Goal: Find specific page/section: Find specific page/section

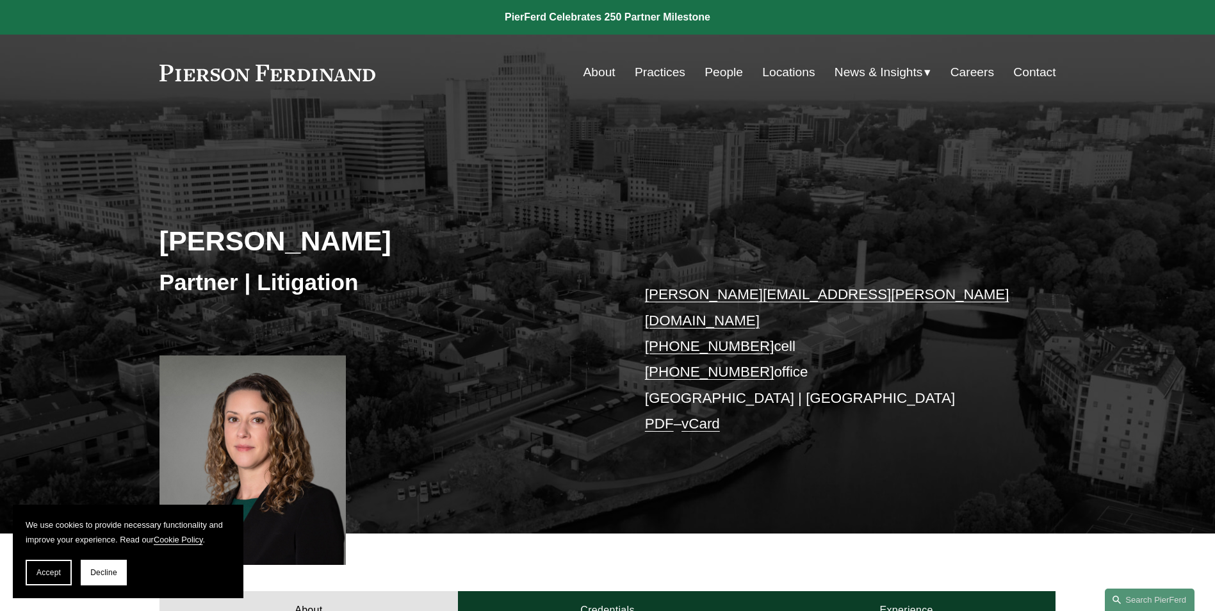
click at [715, 70] on link "People" at bounding box center [723, 72] width 38 height 24
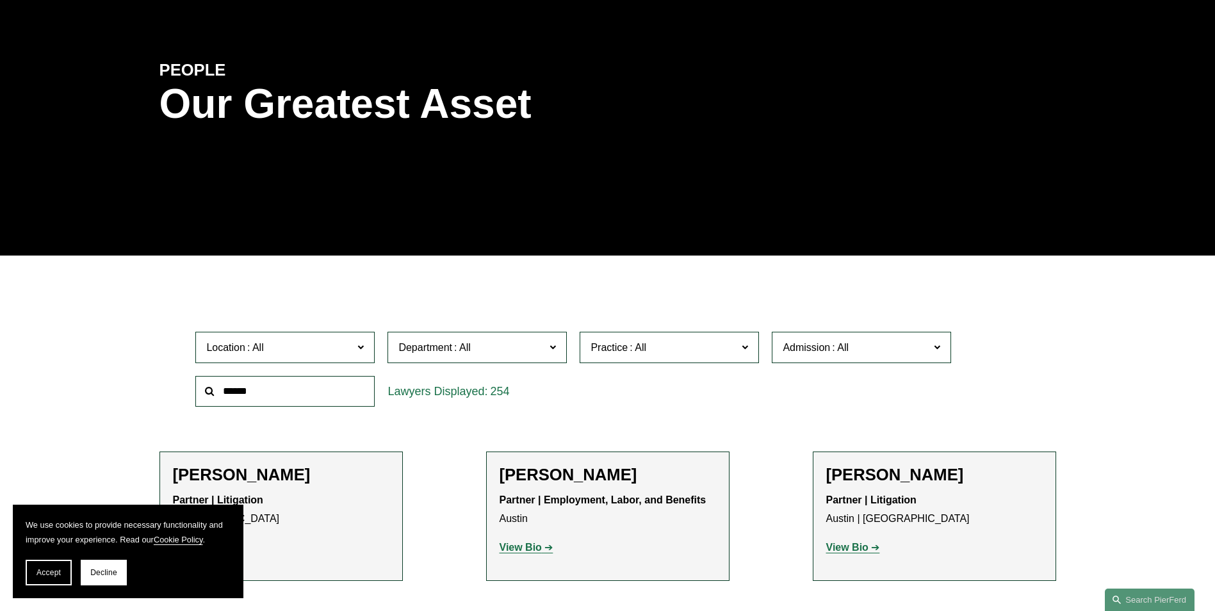
scroll to position [320, 0]
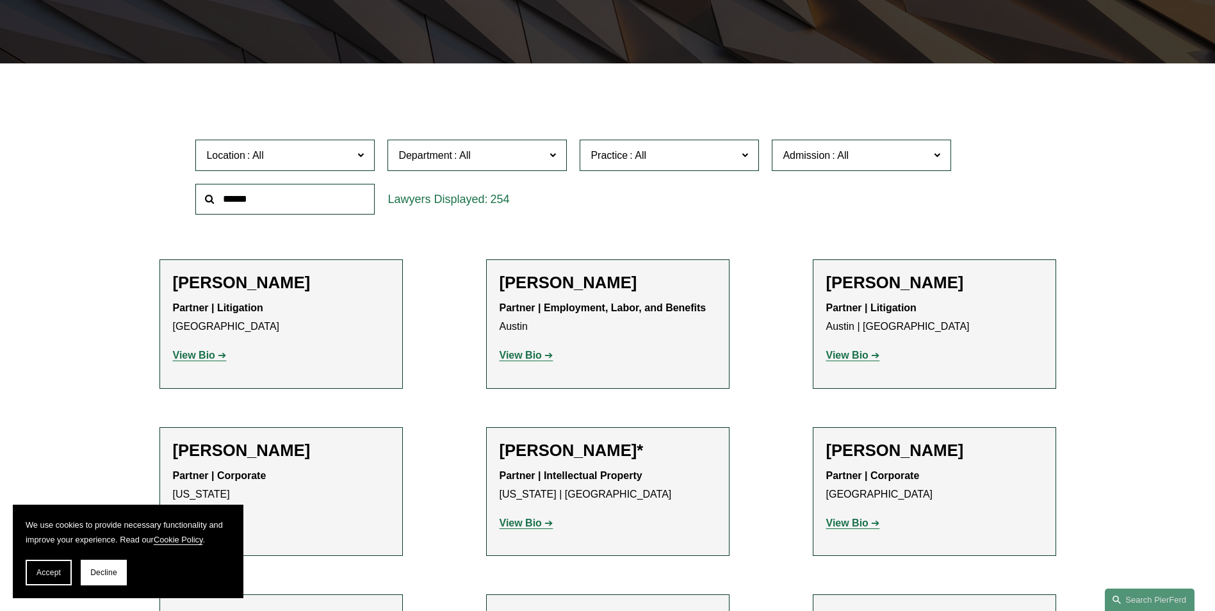
click at [947, 154] on label "Admission" at bounding box center [861, 155] width 179 height 31
click at [0, 0] on link "[US_STATE]" at bounding box center [0, 0] width 0 height 0
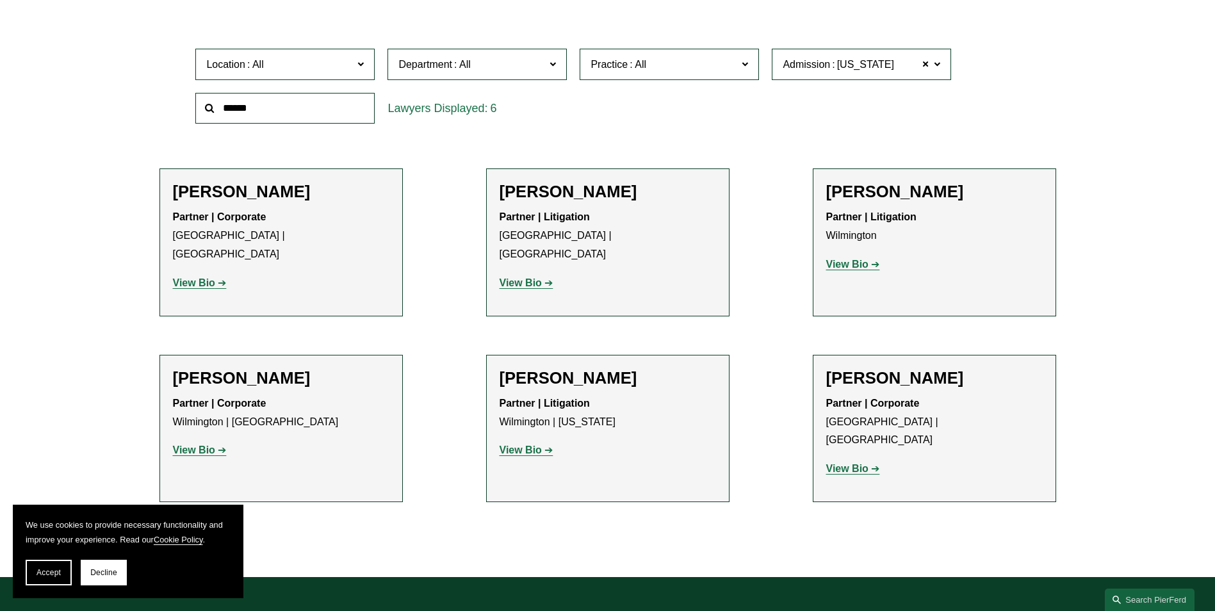
scroll to position [442, 0]
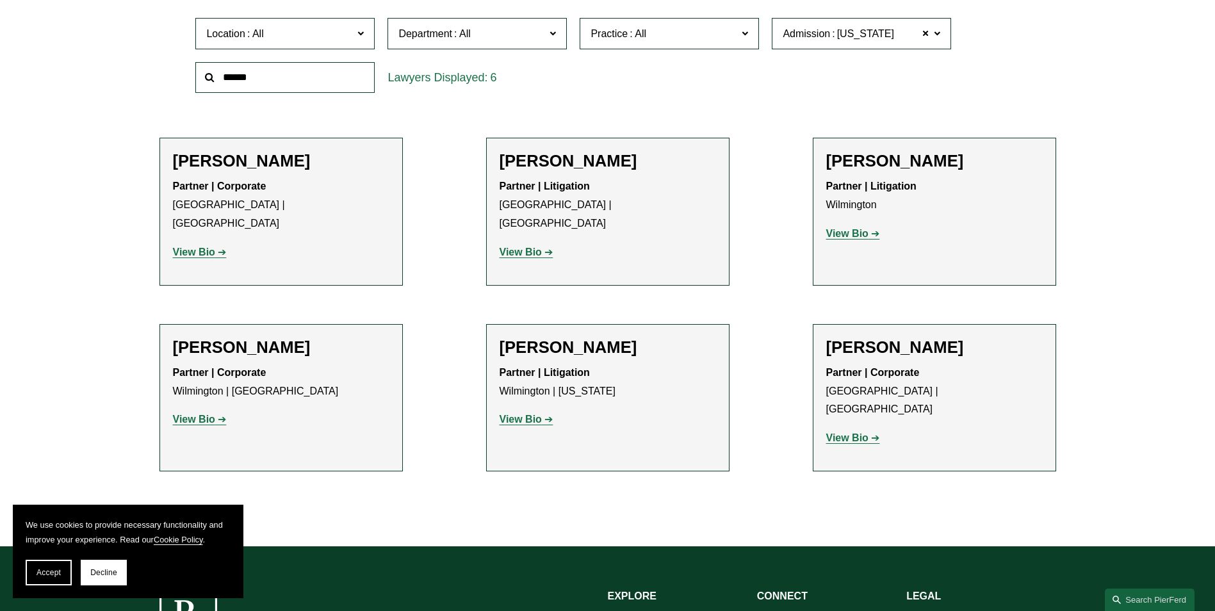
click at [191, 414] on strong "View Bio" at bounding box center [194, 419] width 42 height 11
